Goal: Find specific page/section: Find specific page/section

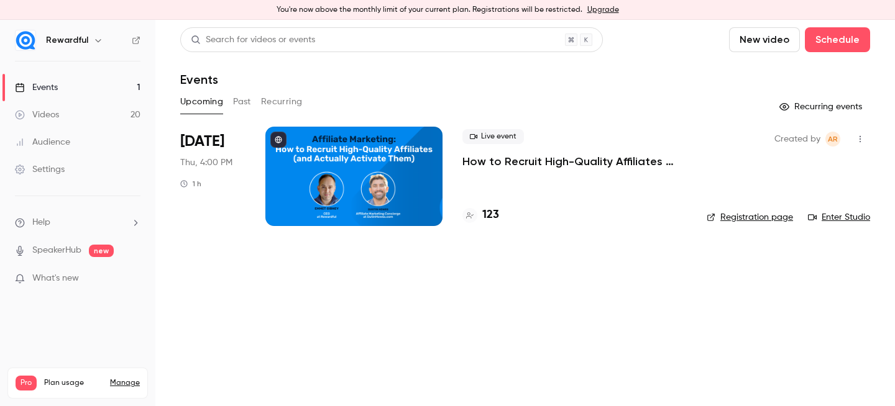
click at [490, 214] on h4 "123" at bounding box center [490, 215] width 17 height 17
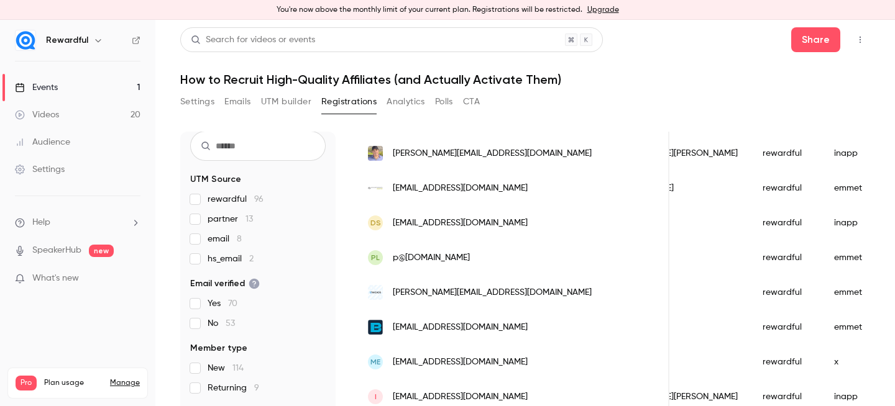
scroll to position [499, 0]
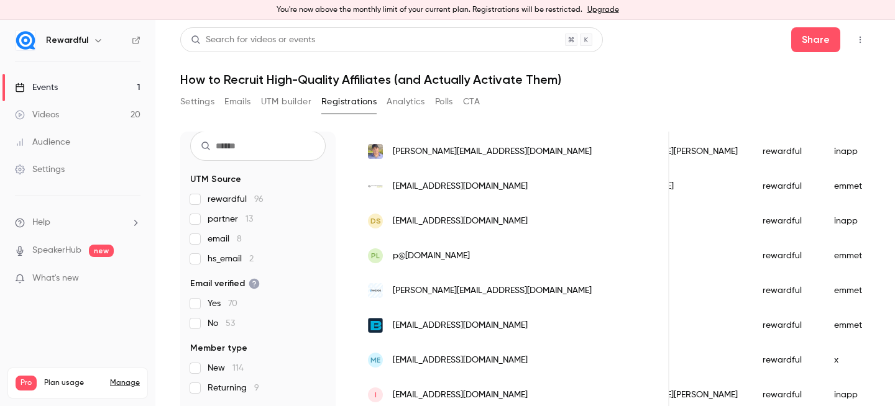
click at [76, 81] on link "Events 1" at bounding box center [77, 87] width 155 height 27
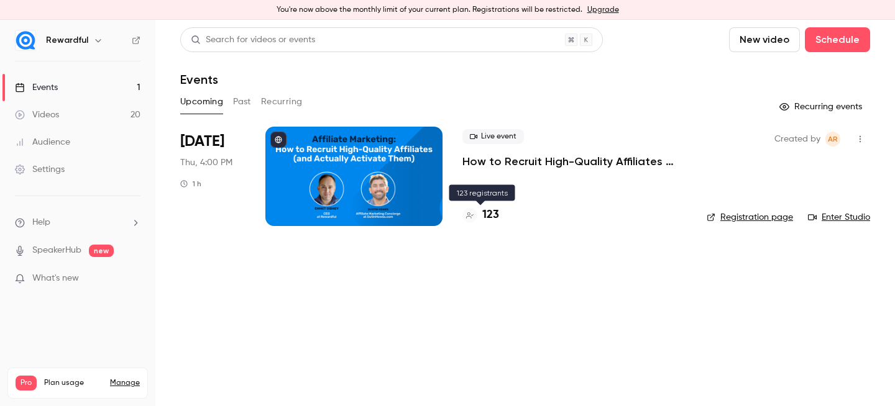
click at [492, 218] on h4 "123" at bounding box center [490, 215] width 17 height 17
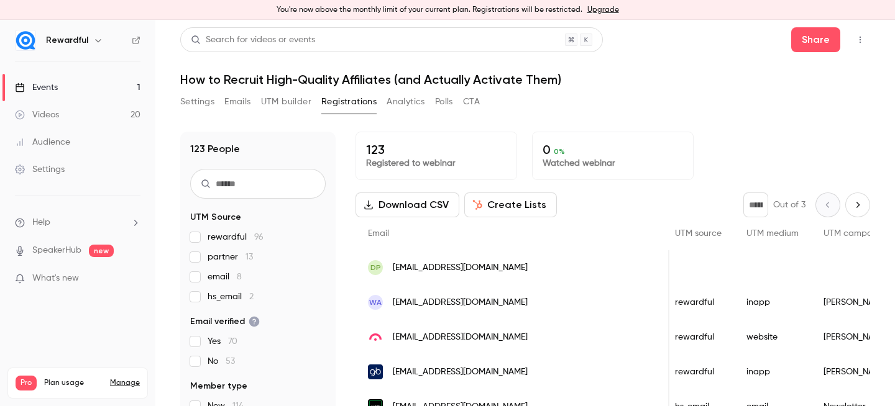
click at [63, 89] on link "Events 1" at bounding box center [77, 87] width 155 height 27
